Goal: Task Accomplishment & Management: Manage account settings

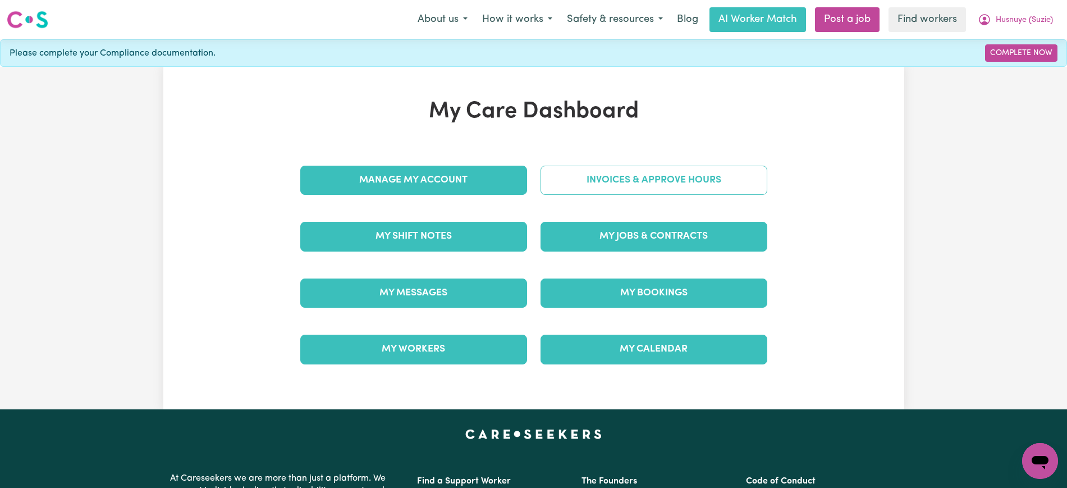
click at [561, 171] on link "Invoices & Approve Hours" at bounding box center [653, 180] width 227 height 29
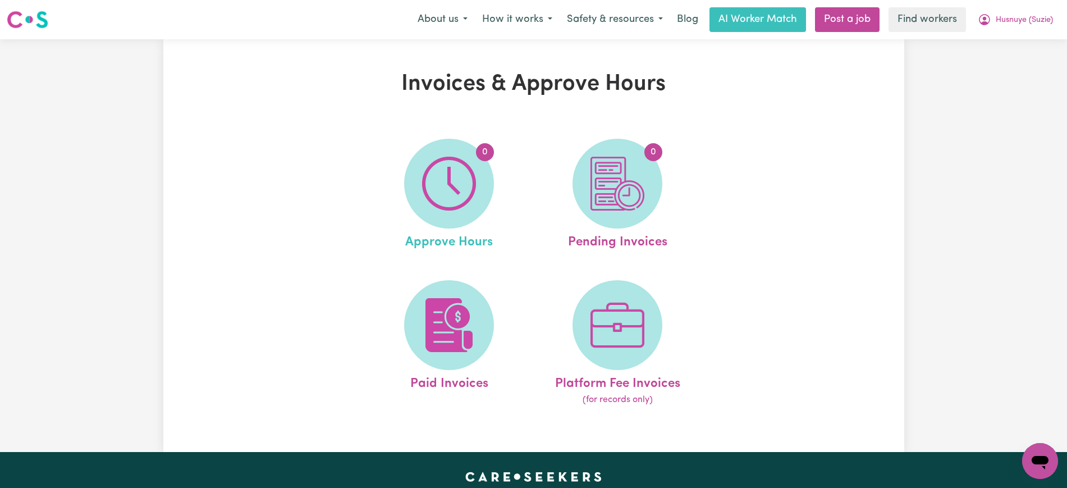
click at [400, 190] on link "0 Approve Hours" at bounding box center [449, 195] width 162 height 113
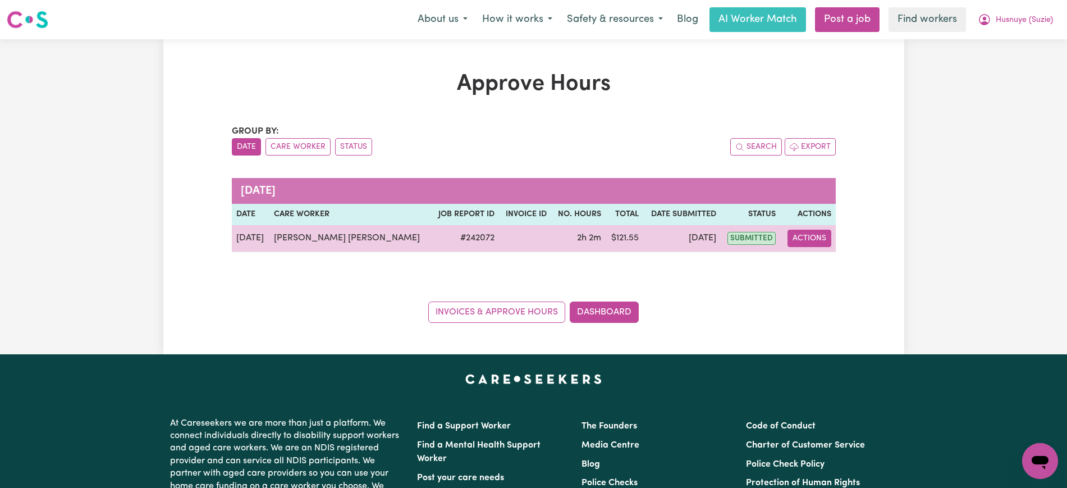
click at [805, 237] on button "Actions" at bounding box center [809, 238] width 44 height 17
drag, startPoint x: 810, startPoint y: 245, endPoint x: 815, endPoint y: 260, distance: 16.5
click at [815, 260] on link "View Job Report" at bounding box center [843, 264] width 96 height 22
select select "pm"
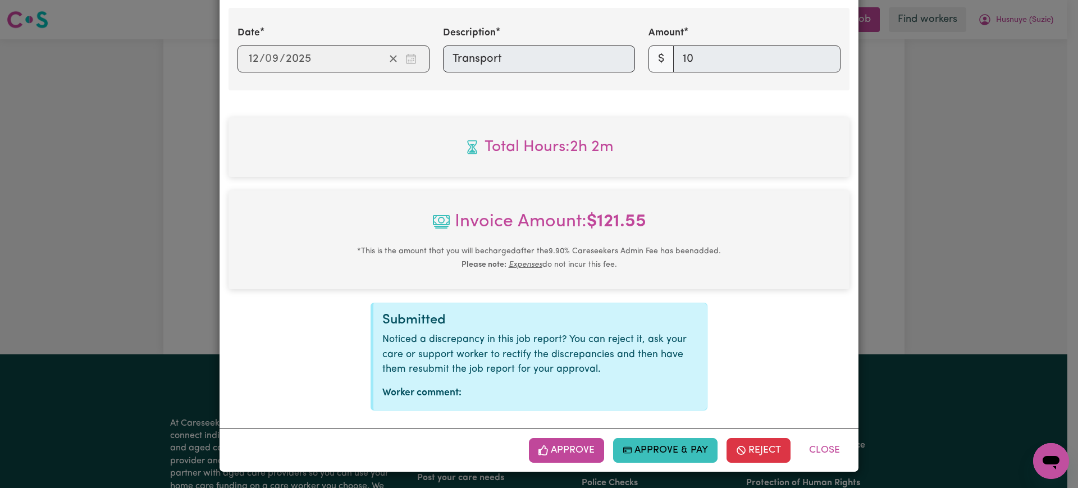
scroll to position [461, 0]
click at [736, 452] on icon "button" at bounding box center [740, 450] width 8 height 8
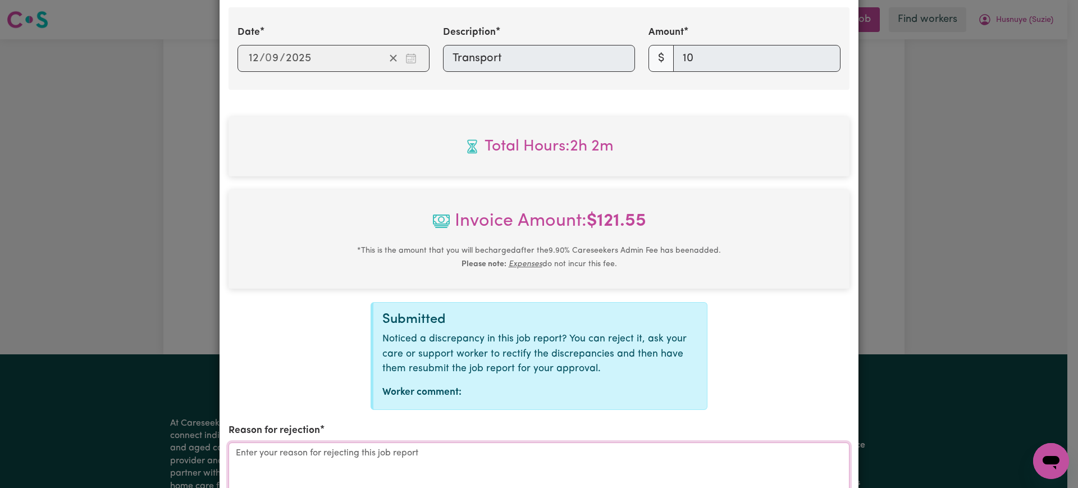
click at [548, 451] on textarea "Reason for rejection" at bounding box center [538, 484] width 621 height 84
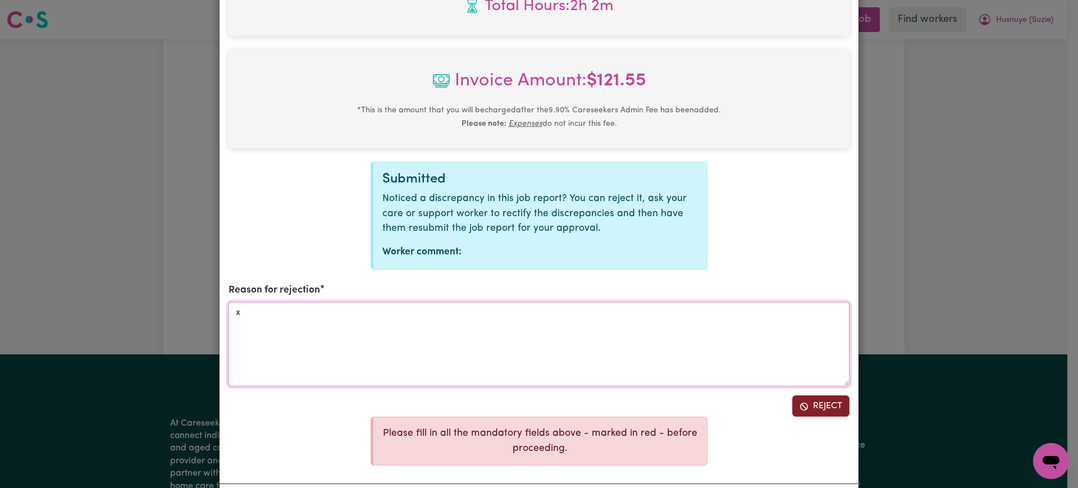
type textarea "x"
click at [800, 406] on icon "Reject job report" at bounding box center [804, 406] width 8 height 8
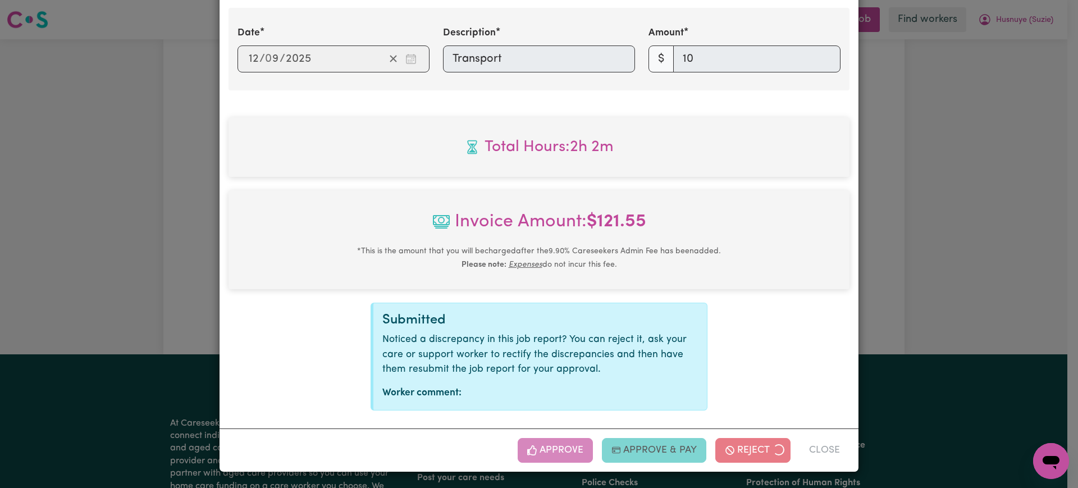
click at [950, 305] on div "Job Report # 242072 - [PERSON_NAME] [PERSON_NAME] Summary Job report # 242072 C…" at bounding box center [539, 244] width 1078 height 488
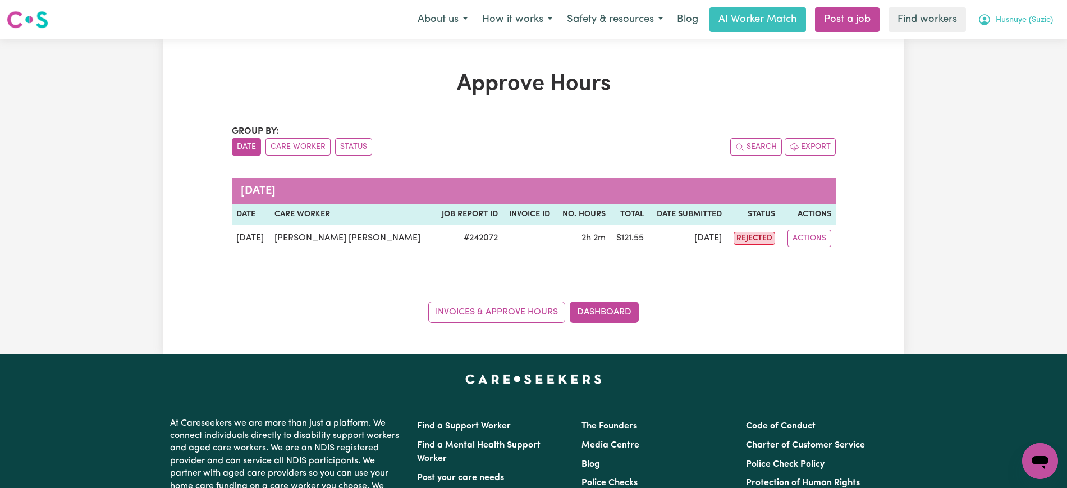
click at [998, 21] on span "Husnuye (Suzie)" at bounding box center [1024, 20] width 57 height 12
click at [996, 67] on link "Logout" at bounding box center [1015, 64] width 89 height 21
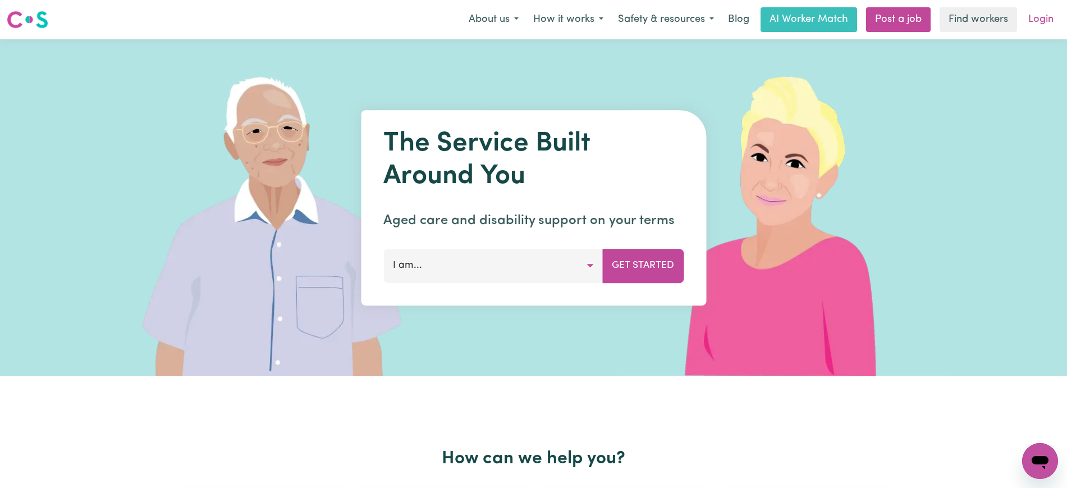
click at [1050, 11] on link "Login" at bounding box center [1040, 19] width 39 height 25
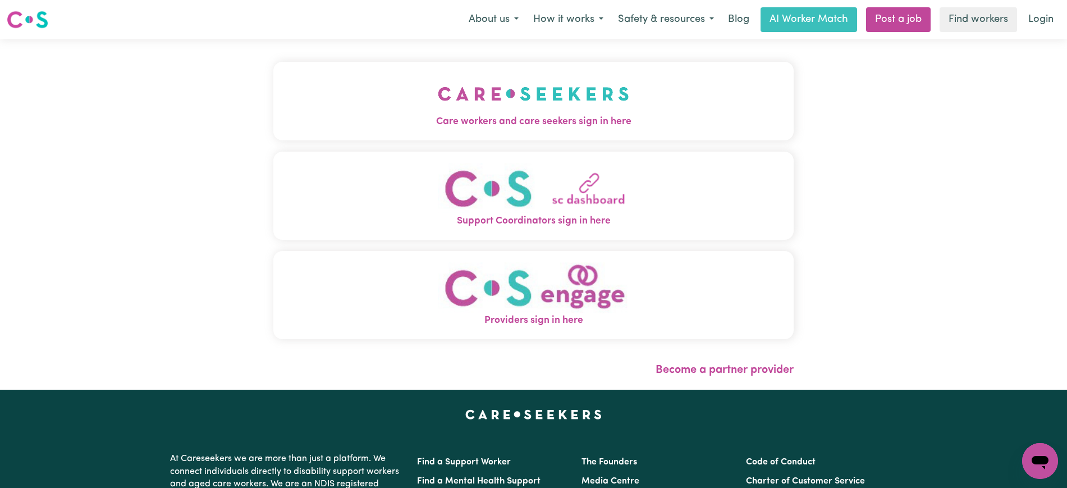
click at [517, 125] on span "Care workers and care seekers sign in here" at bounding box center [533, 121] width 520 height 15
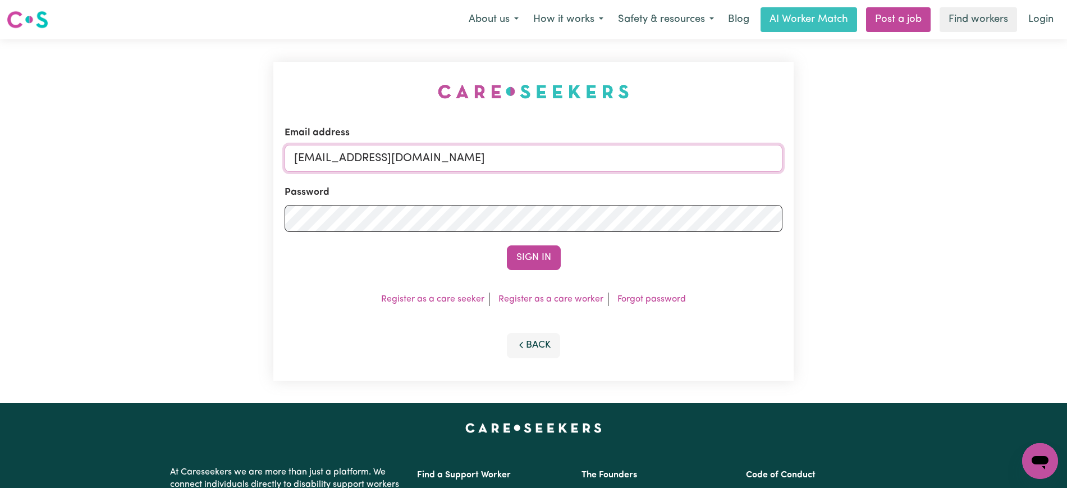
drag, startPoint x: 353, startPoint y: 157, endPoint x: 720, endPoint y: 141, distance: 367.4
click at [622, 167] on input "[EMAIL_ADDRESS][DOMAIN_NAME]" at bounding box center [534, 158] width 498 height 27
paste input "[EMAIL_ADDRESS][DOMAIN_NAME]"
click at [676, 98] on div "Email address superuser~ [EMAIL_ADDRESS][DOMAIN_NAME] Password Sign In Register…" at bounding box center [533, 221] width 520 height 319
click at [364, 156] on input "superuser~ [EMAIL_ADDRESS][DOMAIN_NAME]" at bounding box center [534, 158] width 498 height 27
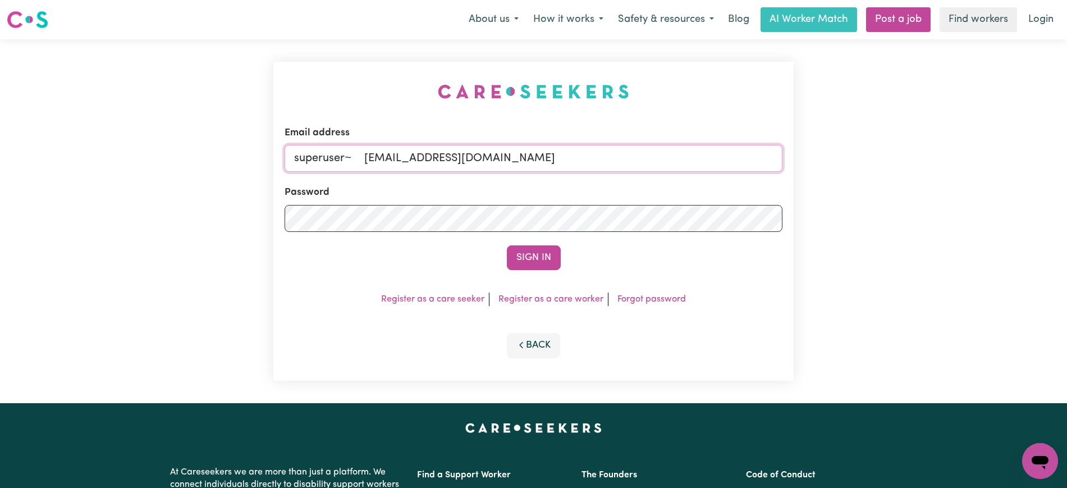
click at [369, 159] on input "superuser~ [EMAIL_ADDRESS][DOMAIN_NAME]" at bounding box center [534, 158] width 498 height 27
type input "superuser~[EMAIL_ADDRESS][DOMAIN_NAME]"
click at [507, 245] on button "Sign In" at bounding box center [534, 257] width 54 height 25
